Goal: Task Accomplishment & Management: Complete application form

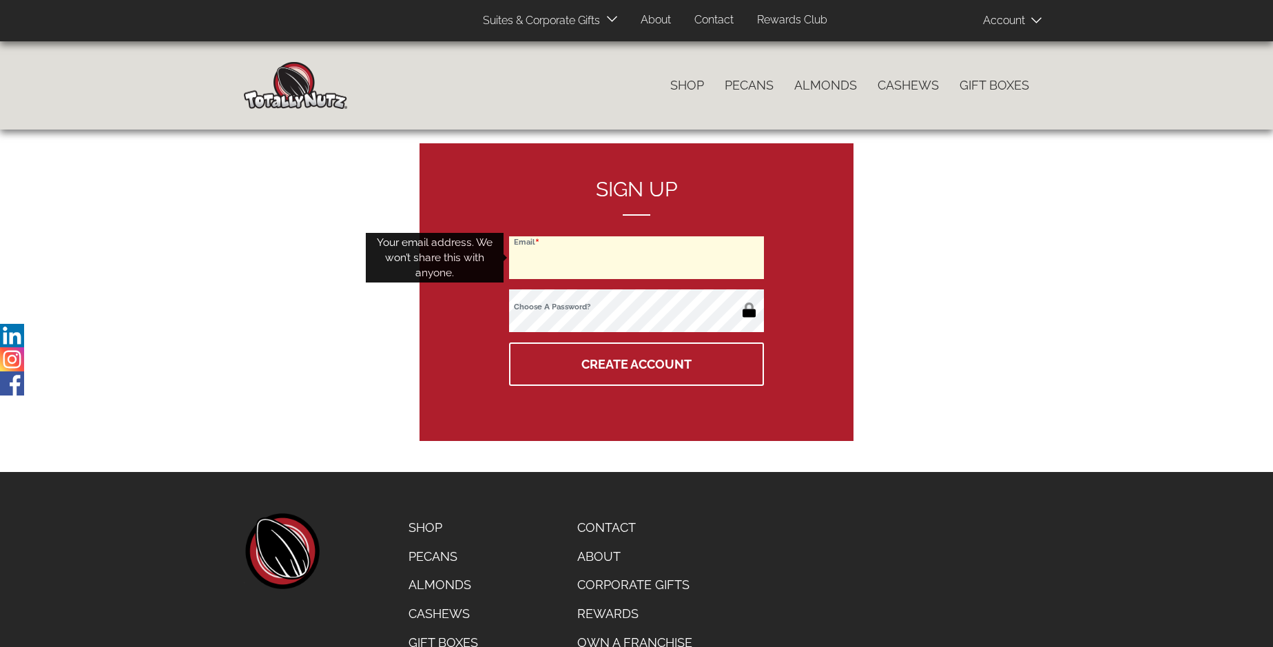
click at [637, 258] on input "Email" at bounding box center [636, 257] width 255 height 43
type input "[EMAIL_ADDRESS][DOMAIN_NAME]"
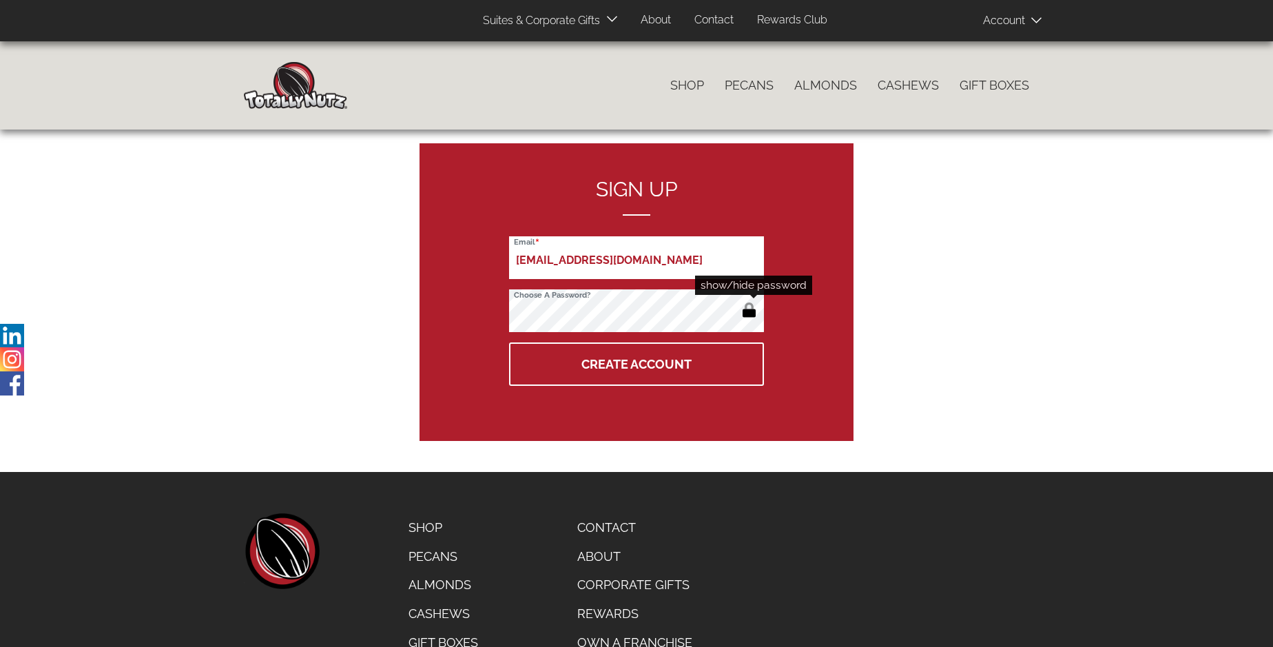
click at [749, 311] on button "button" at bounding box center [749, 311] width 23 height 22
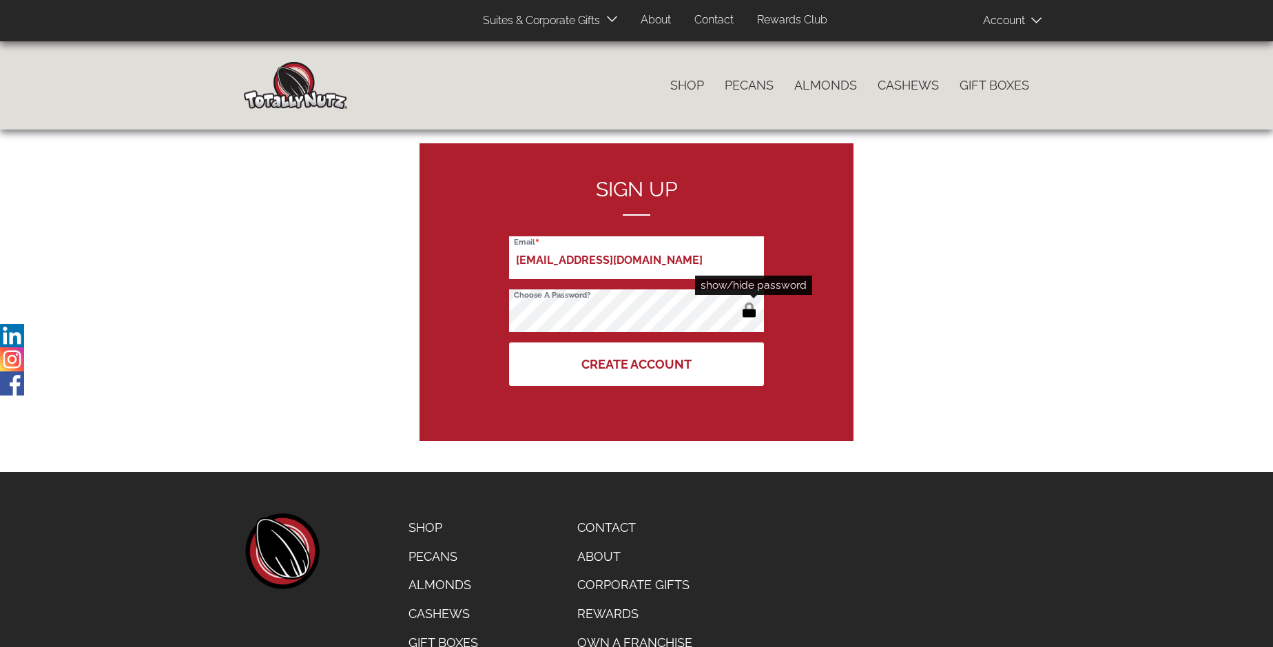
click at [637, 364] on button "Create Account" at bounding box center [636, 363] width 255 height 43
